Goal: Entertainment & Leisure: Consume media (video, audio)

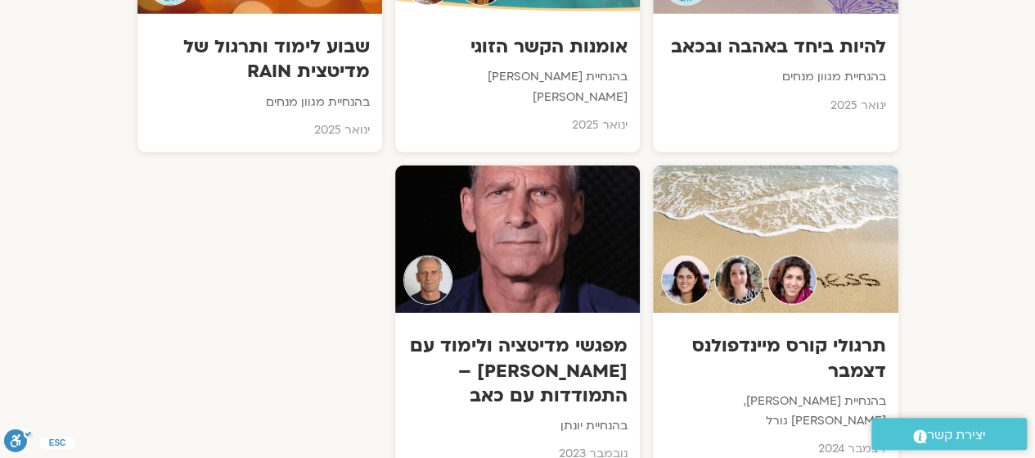
scroll to position [5410, 0]
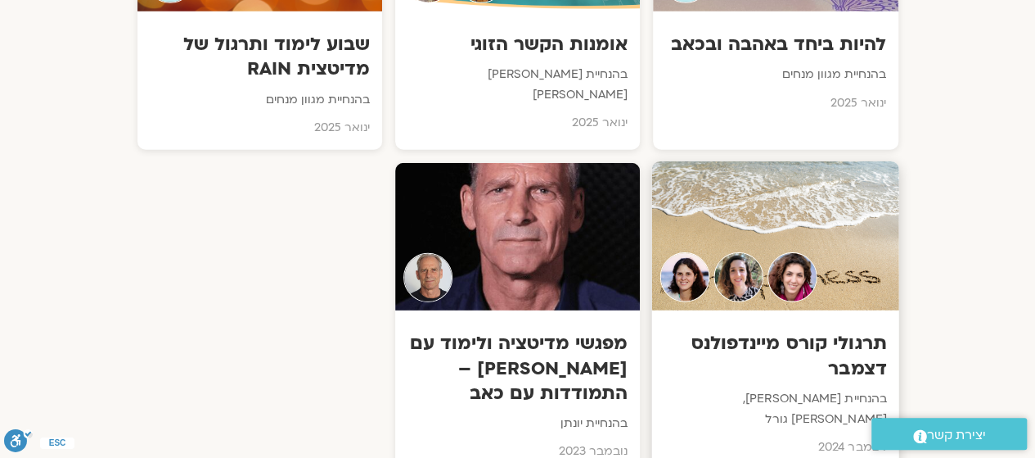
click at [787, 253] on img at bounding box center [793, 278] width 50 height 50
click at [782, 253] on img at bounding box center [793, 278] width 50 height 50
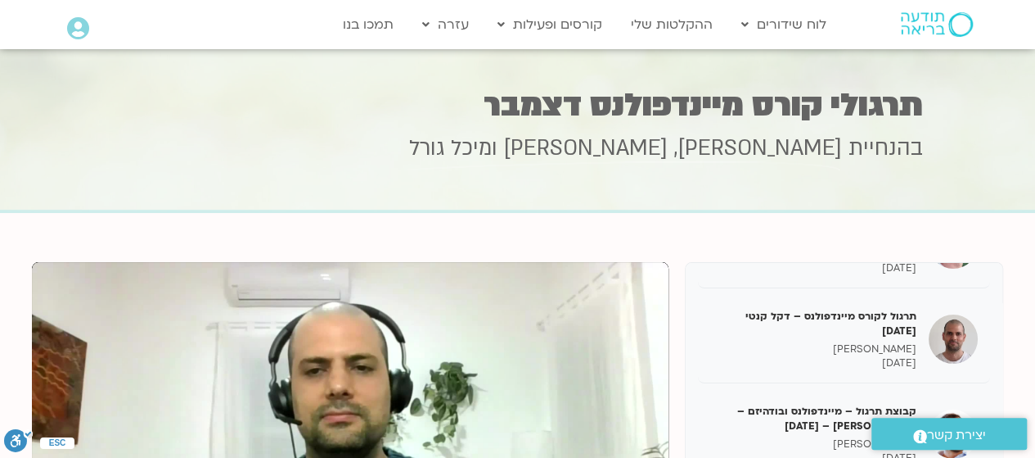
scroll to position [170, 0]
type input "558.707544"
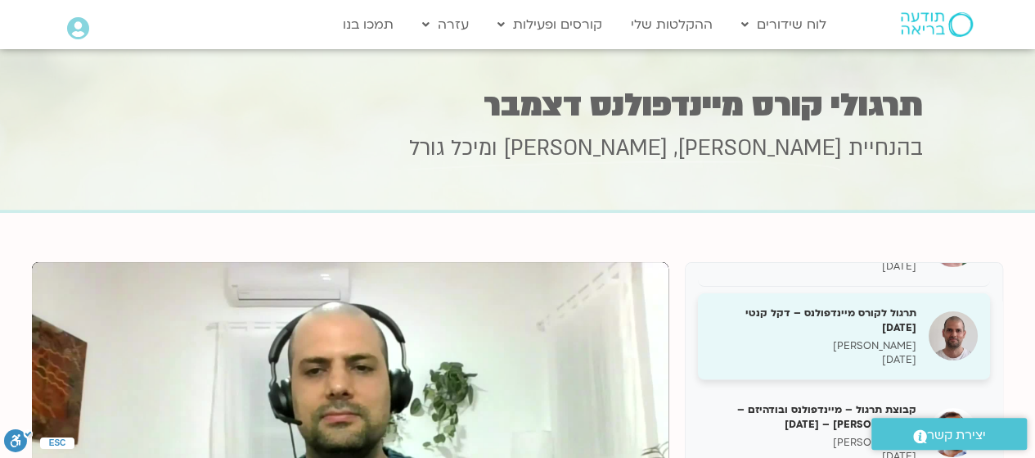
click at [874, 318] on h5 "תרגול לקורס מיינדפולנס – דקל קנטי [DATE]" at bounding box center [813, 319] width 206 height 29
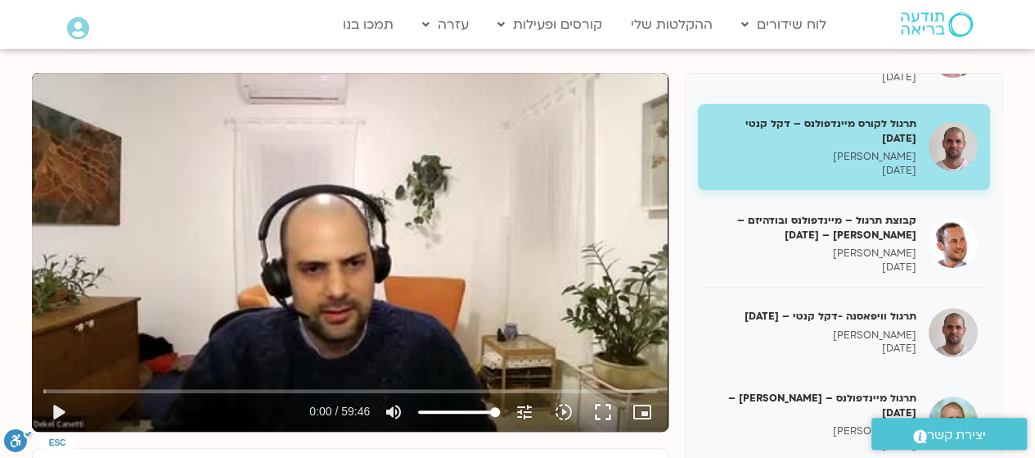
scroll to position [194, 0]
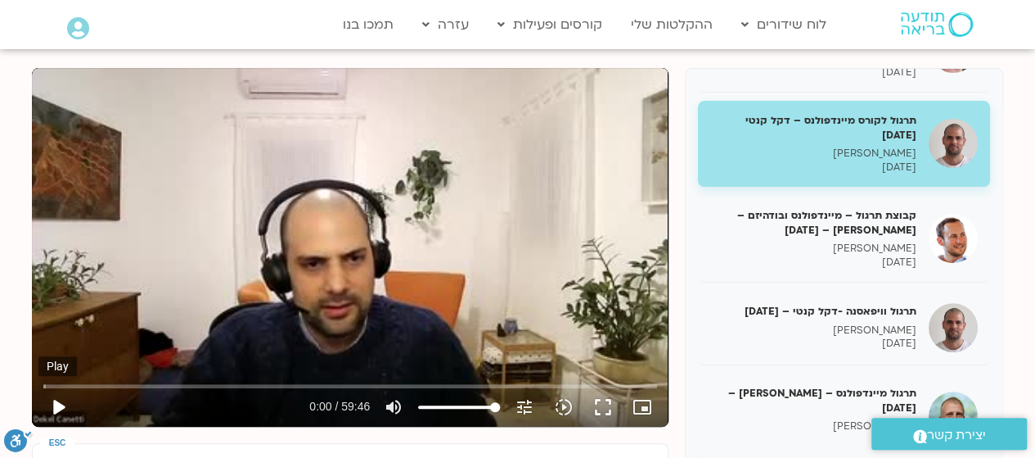
click at [56, 400] on button "play_arrow" at bounding box center [57, 406] width 39 height 39
click at [56, 408] on button "pause" at bounding box center [57, 406] width 39 height 39
type input "356.151946"
